Goal: Task Accomplishment & Management: Manage account settings

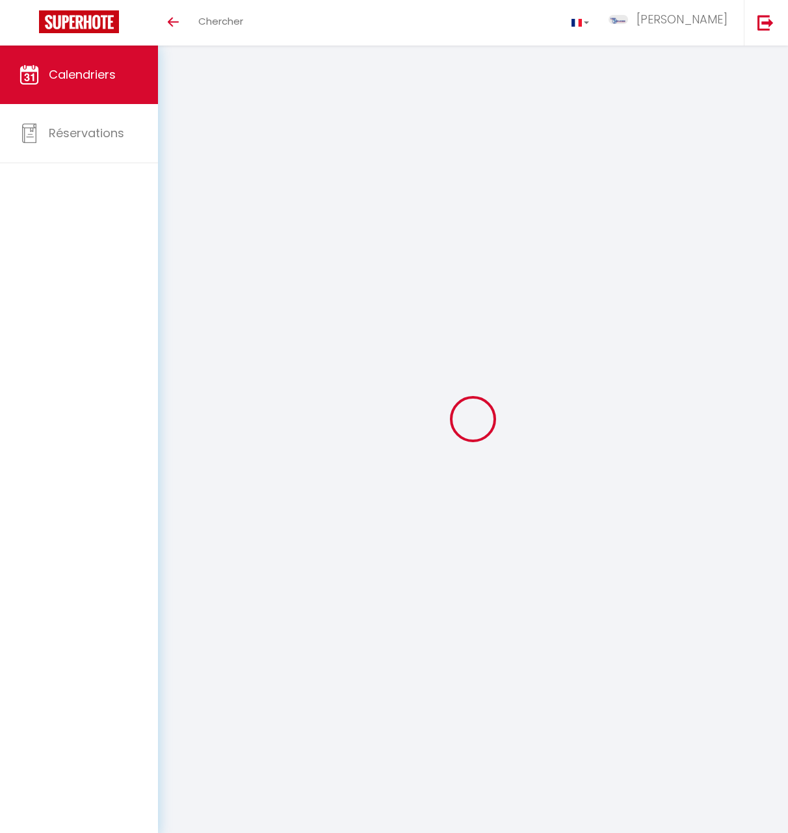
select select
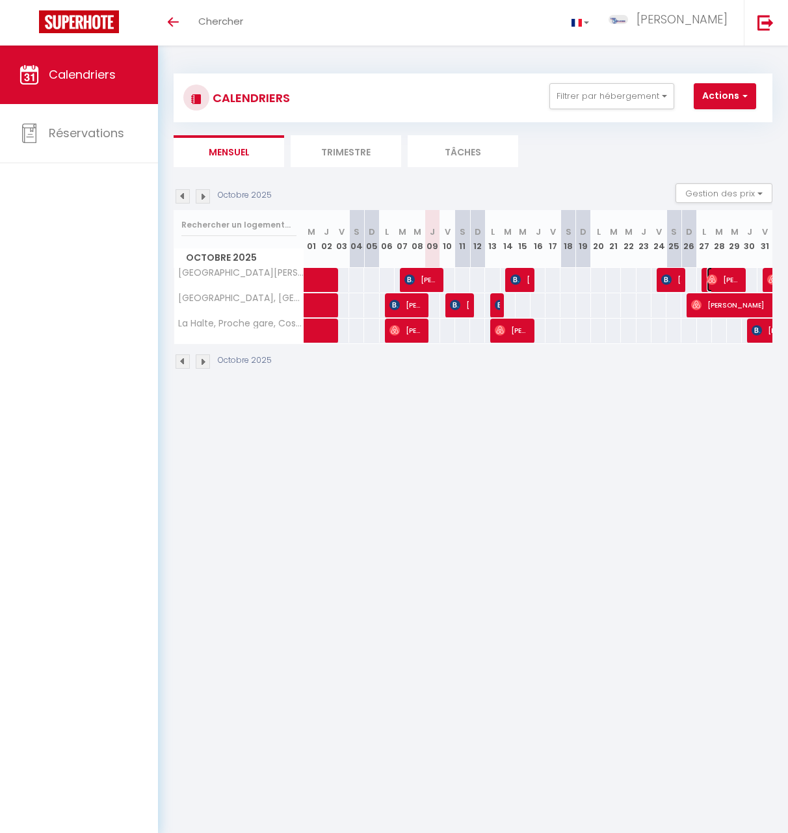
click at [733, 276] on span "Samuel Waroux" at bounding box center [724, 279] width 35 height 25
select select "OK"
select select "0"
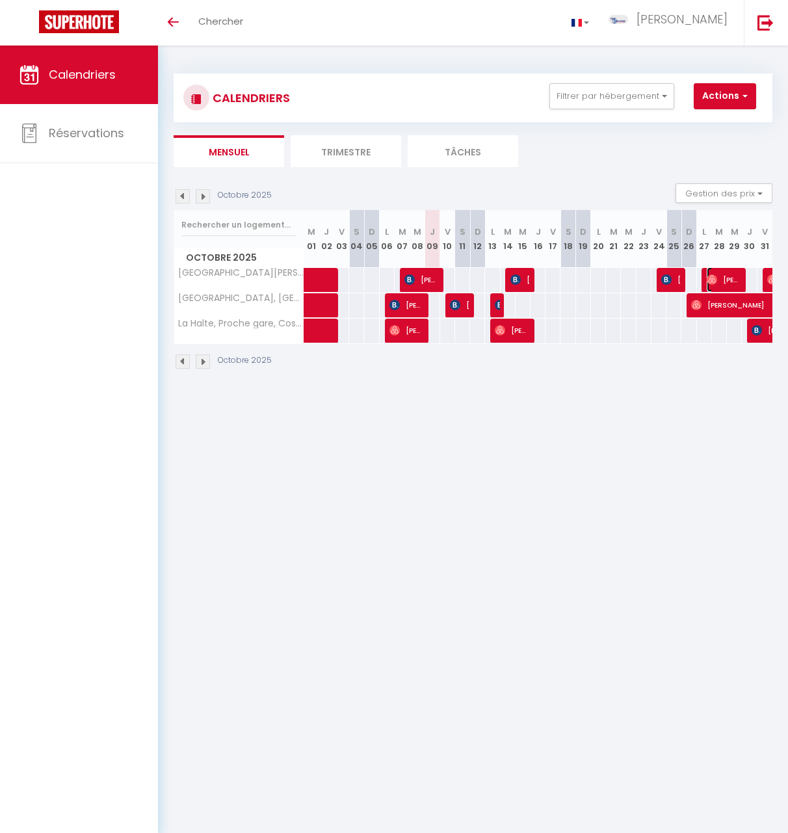
select select "1"
select select
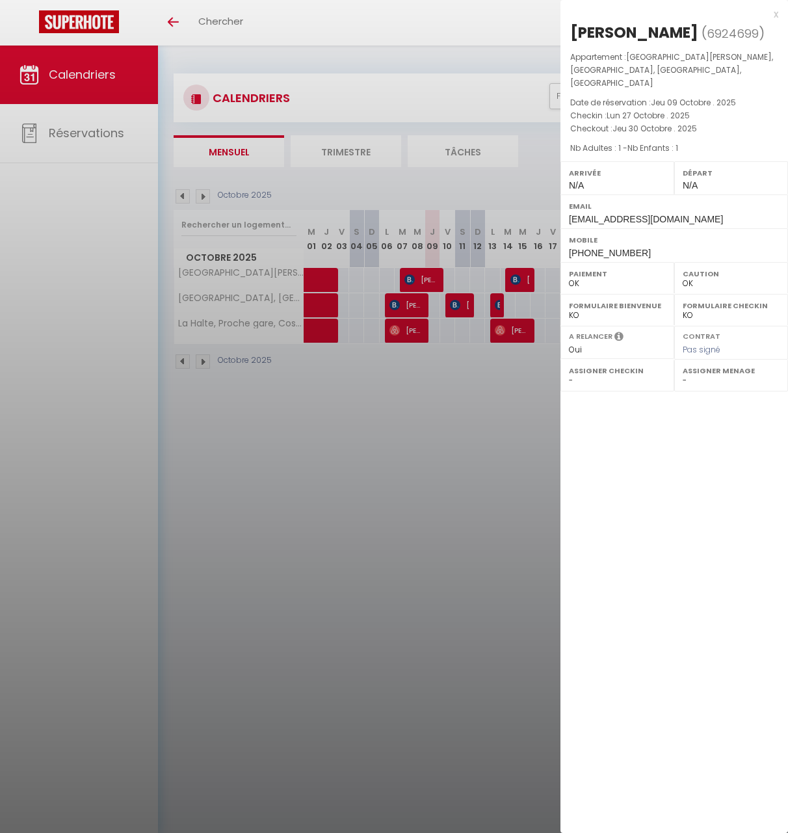
click at [778, 20] on div "x" at bounding box center [669, 15] width 218 height 16
